Goal: Navigation & Orientation: Find specific page/section

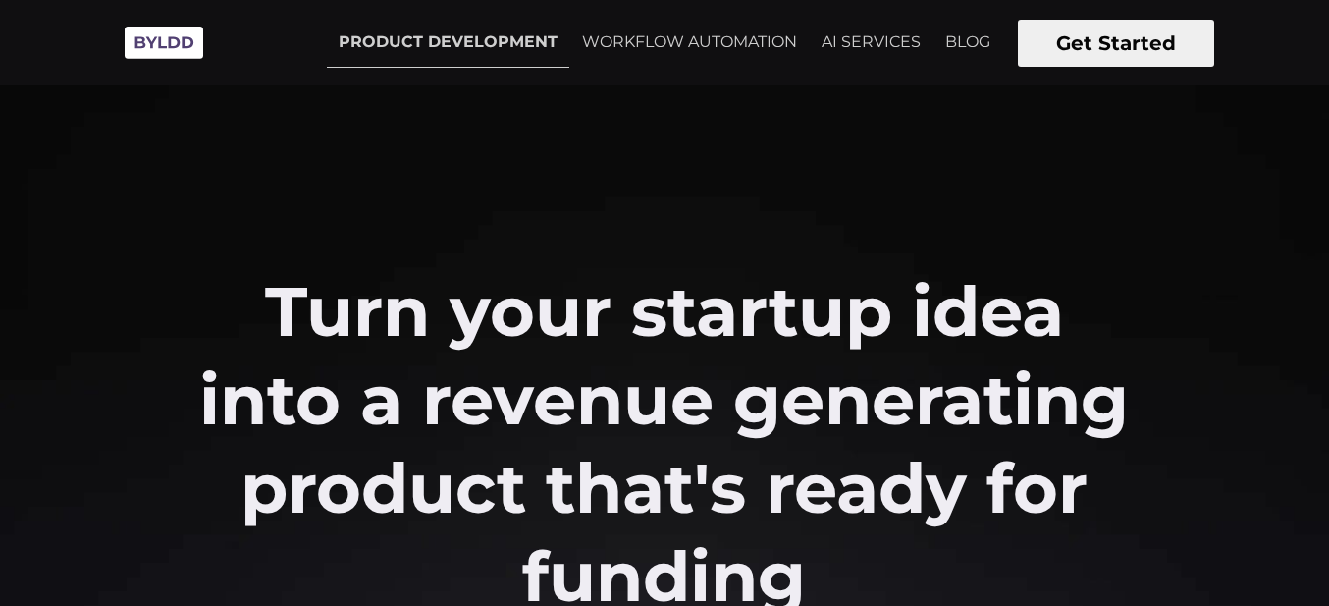
click at [1123, 56] on button "Get Started" at bounding box center [1116, 43] width 196 height 47
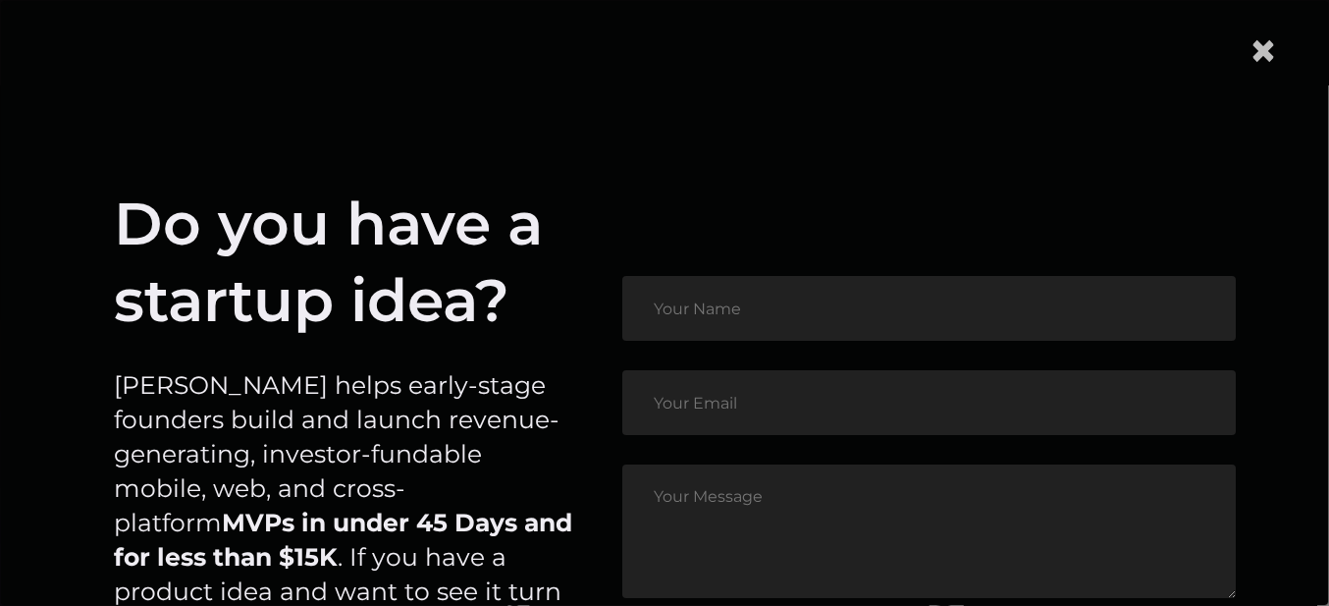
click at [1278, 50] on span "×" at bounding box center [1262, 51] width 29 height 60
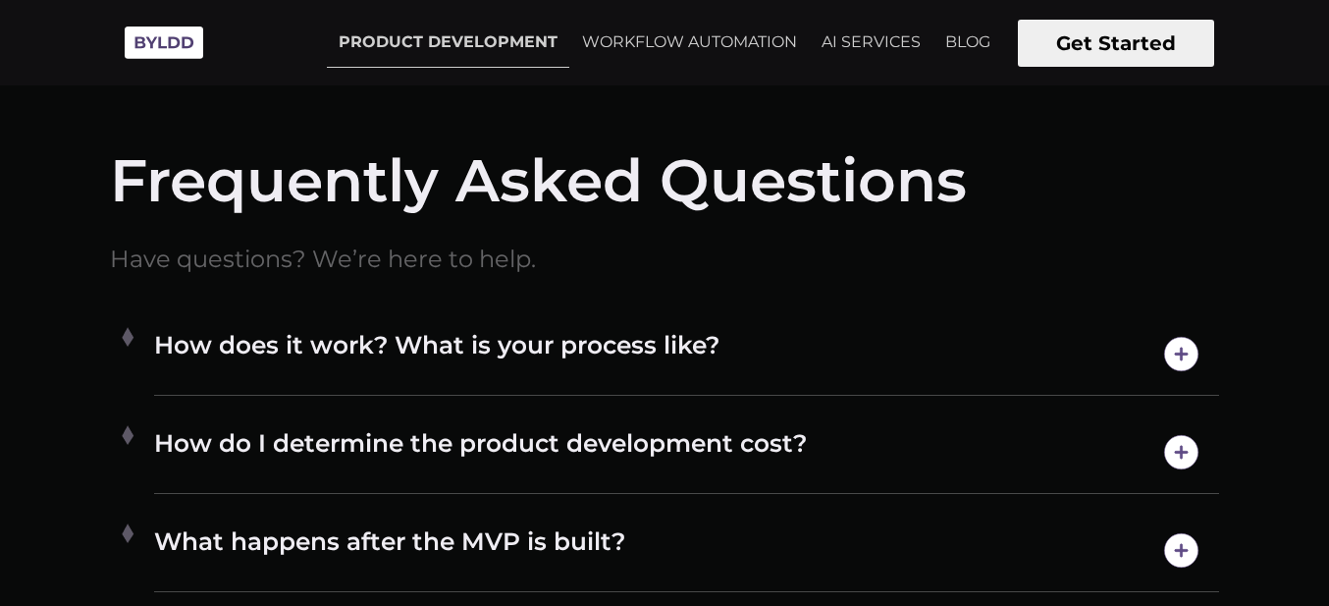
scroll to position [9178, 0]
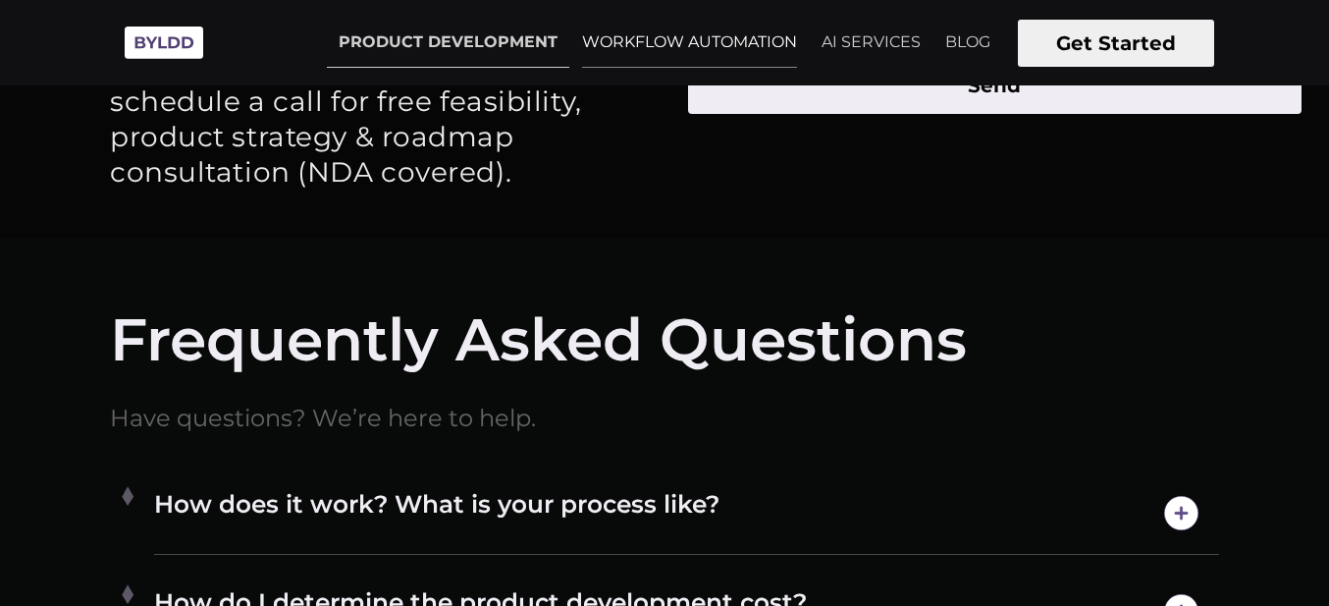
click at [726, 40] on link "WORKFLOW AUTOMATION" at bounding box center [689, 42] width 238 height 49
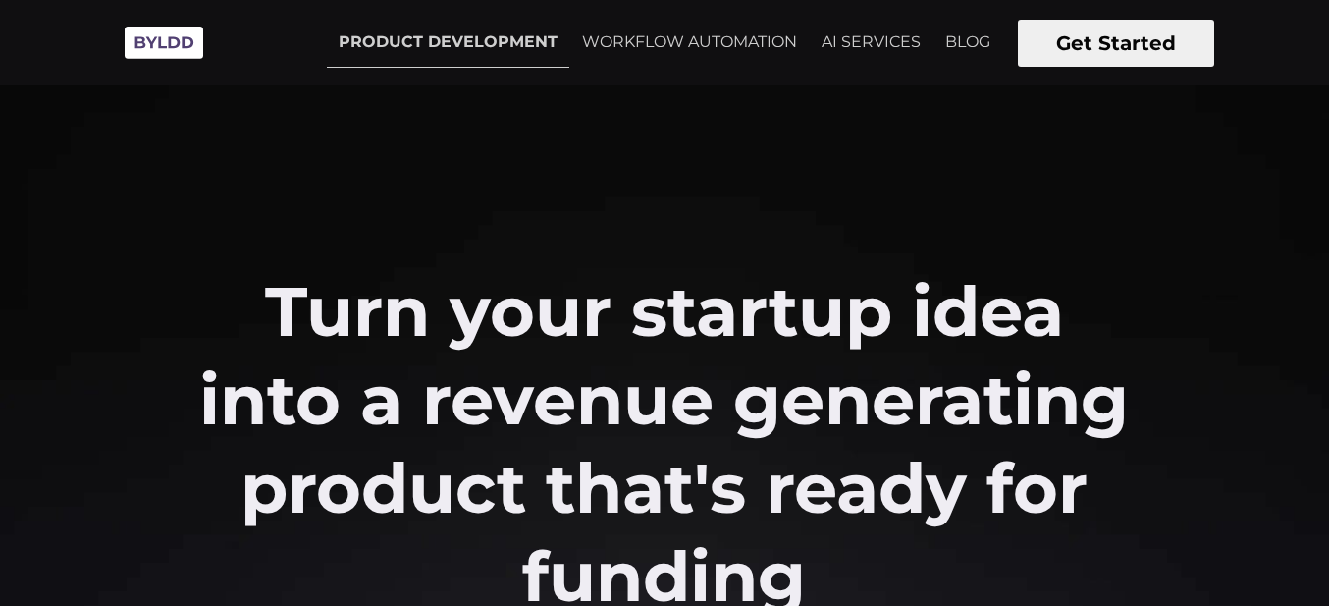
click at [1107, 37] on button "Get Started" at bounding box center [1116, 43] width 196 height 47
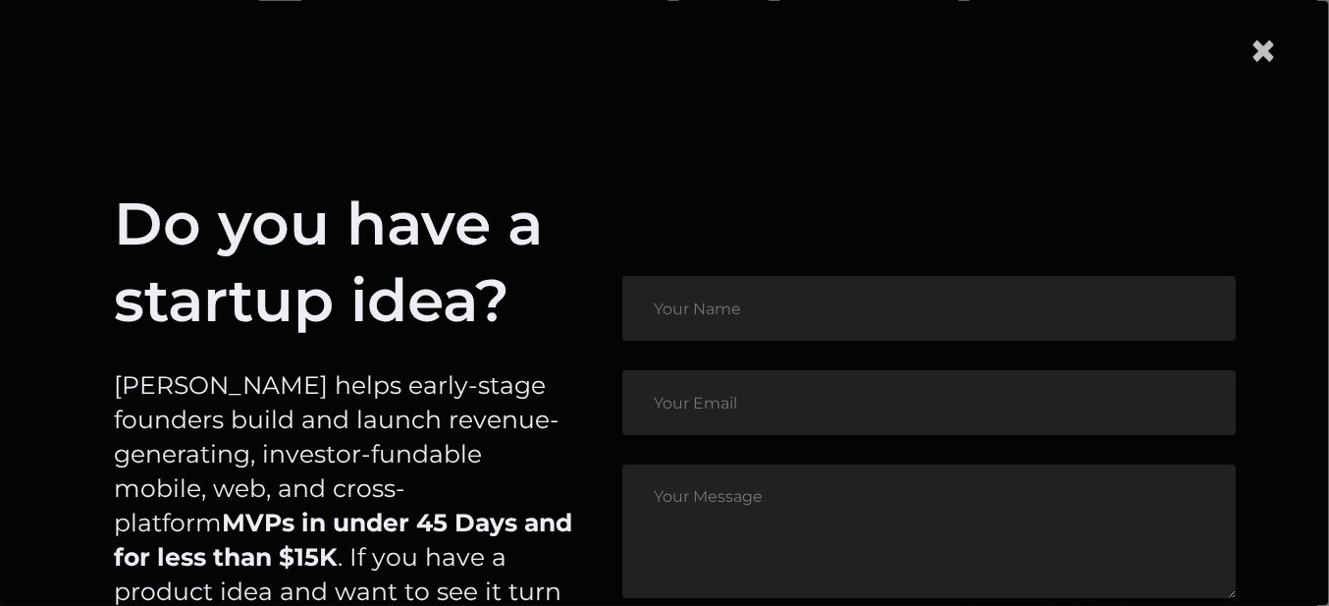
click at [1268, 58] on span "×" at bounding box center [1262, 51] width 29 height 60
